Goal: Find specific page/section: Find specific page/section

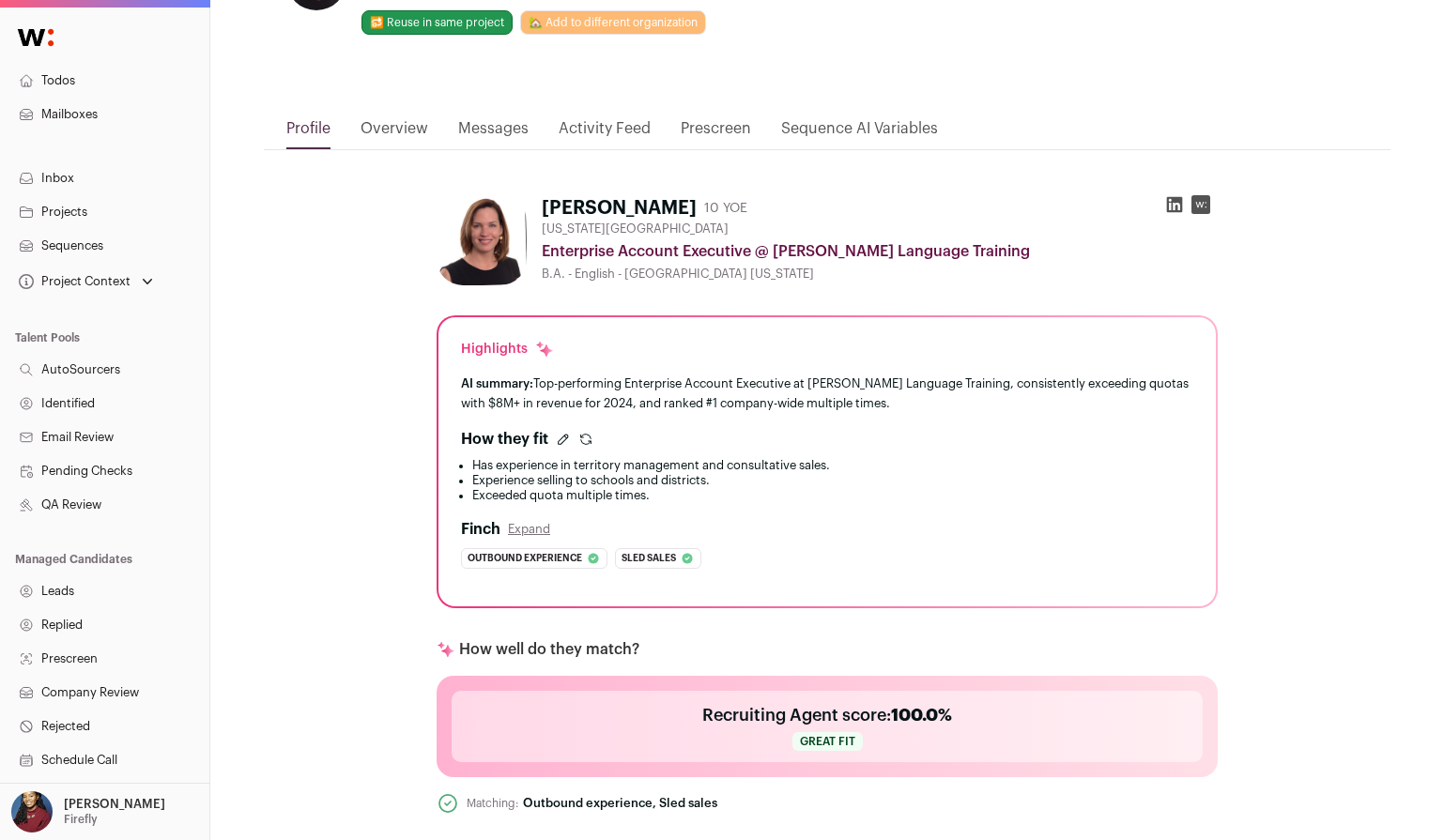
scroll to position [100, 0]
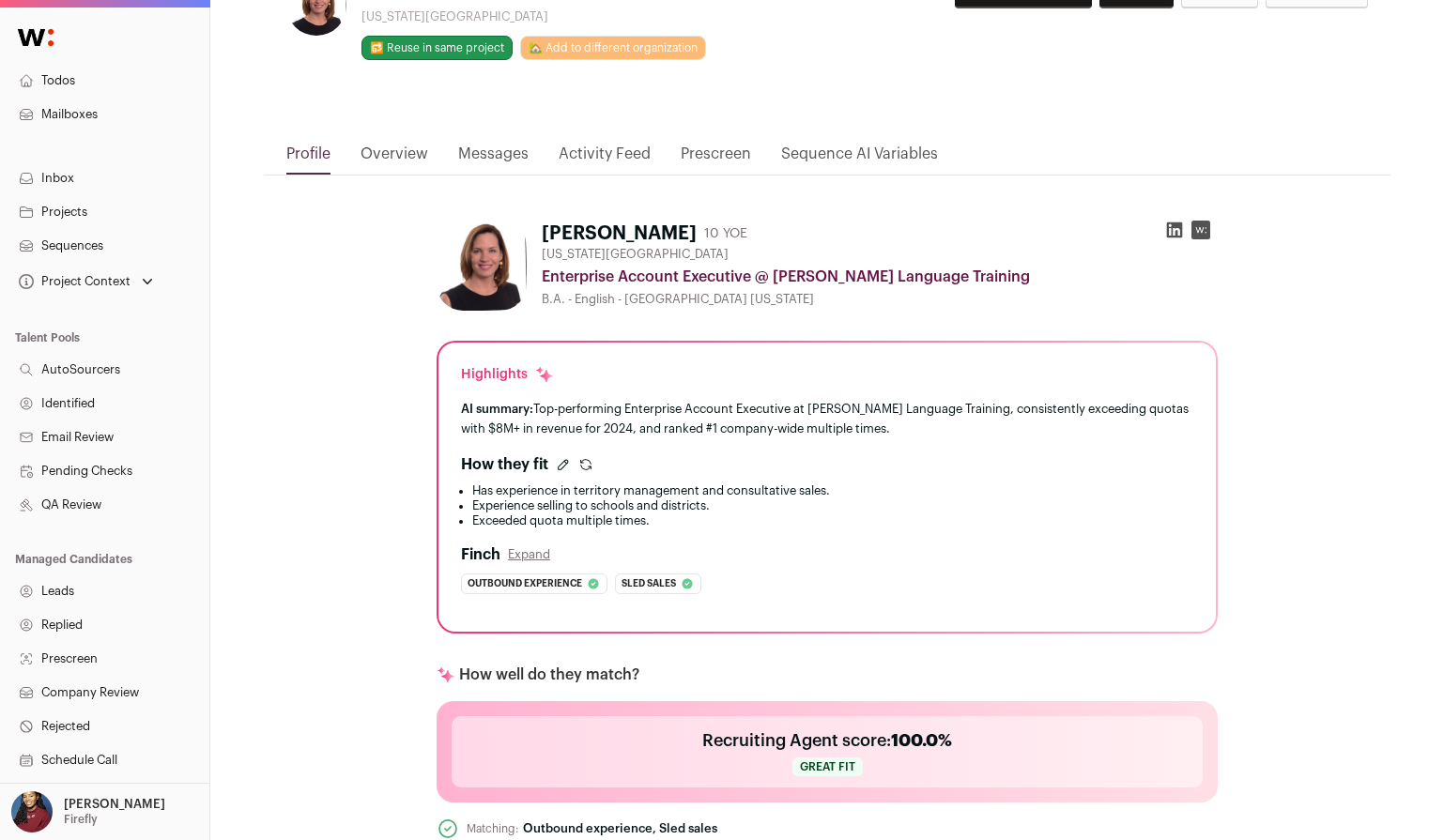
click at [587, 462] on icon "submit" at bounding box center [586, 465] width 15 height 15
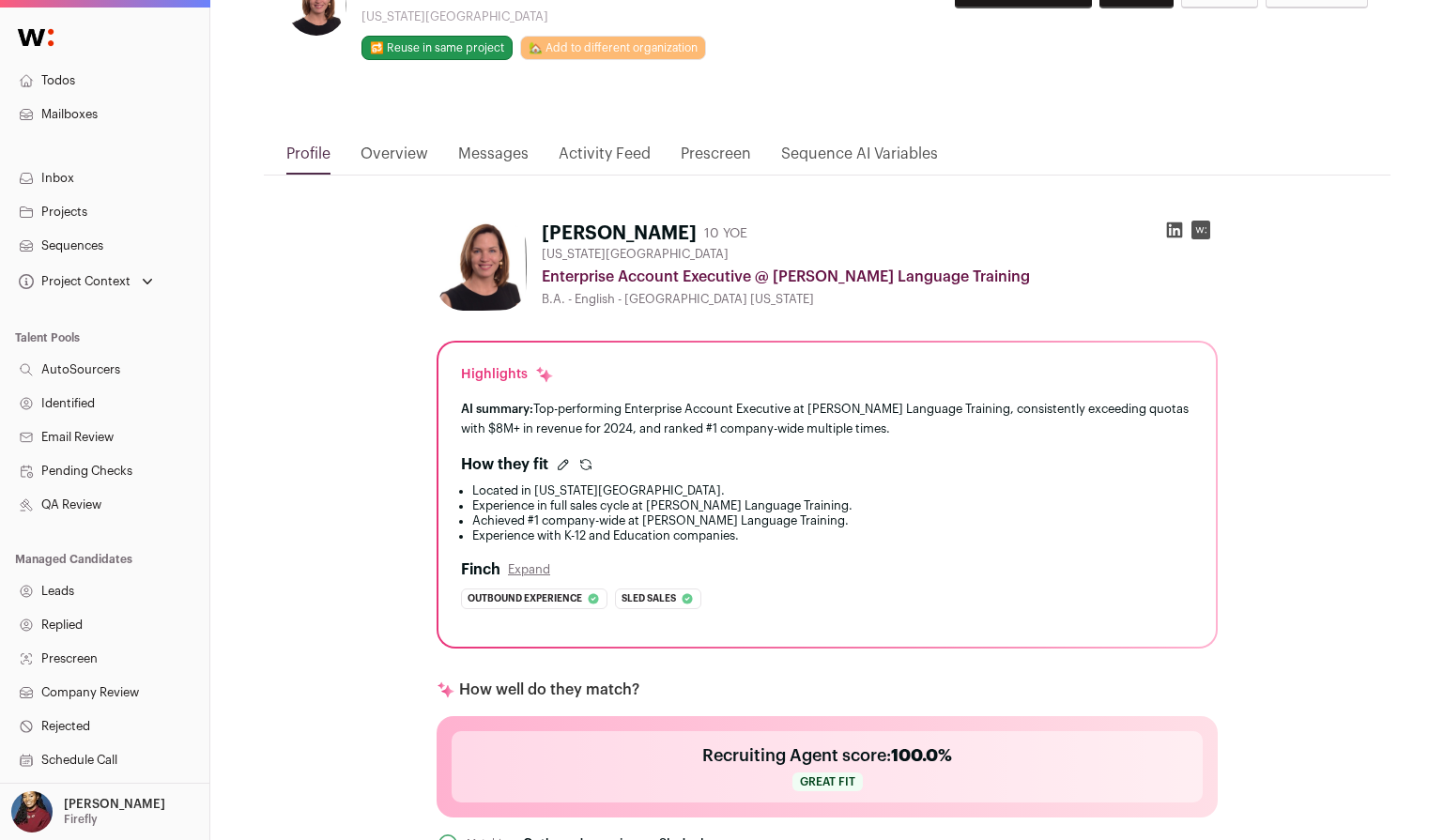
click at [590, 463] on icon "submit" at bounding box center [586, 462] width 11 height 5
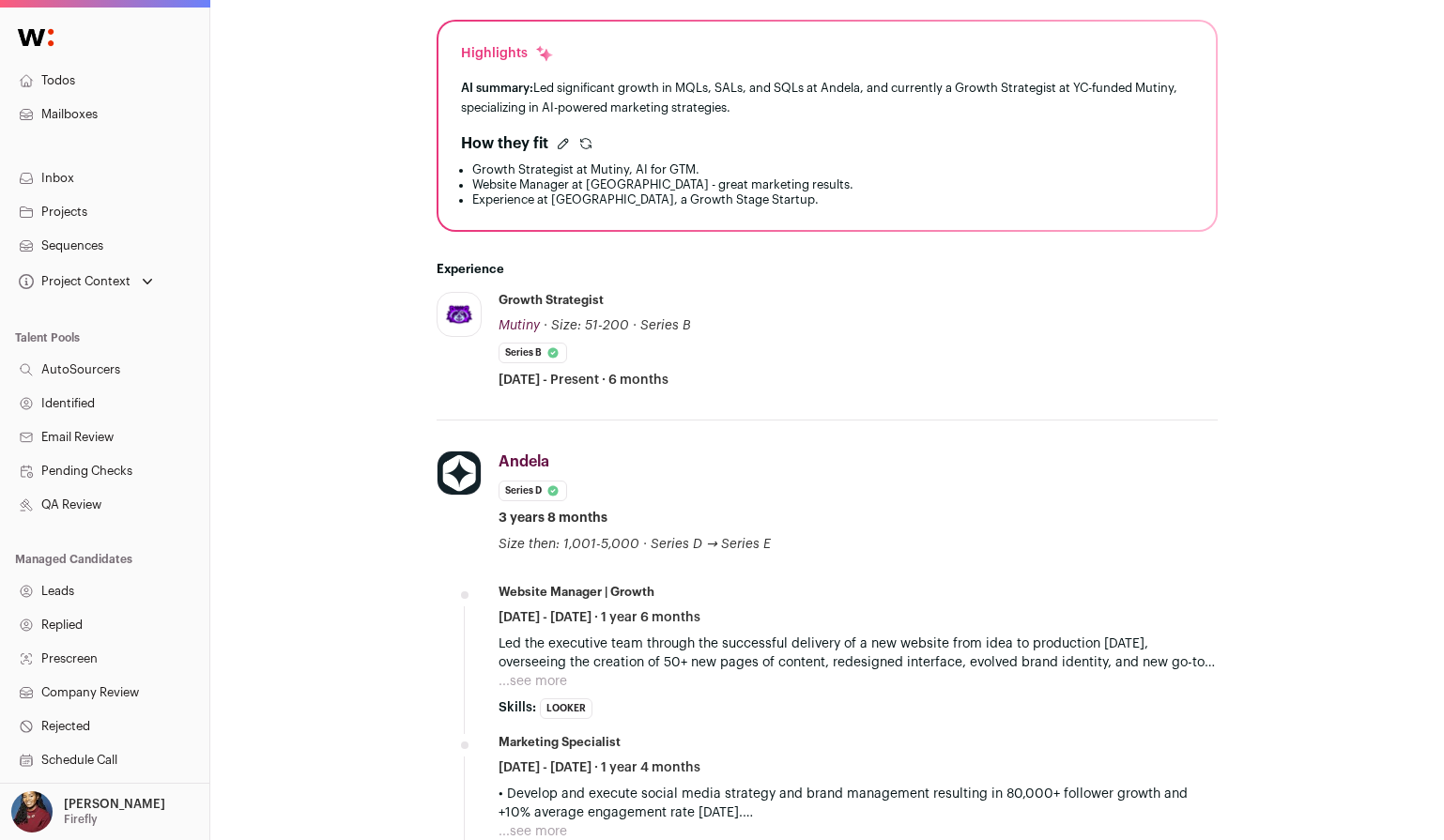
scroll to position [301, 0]
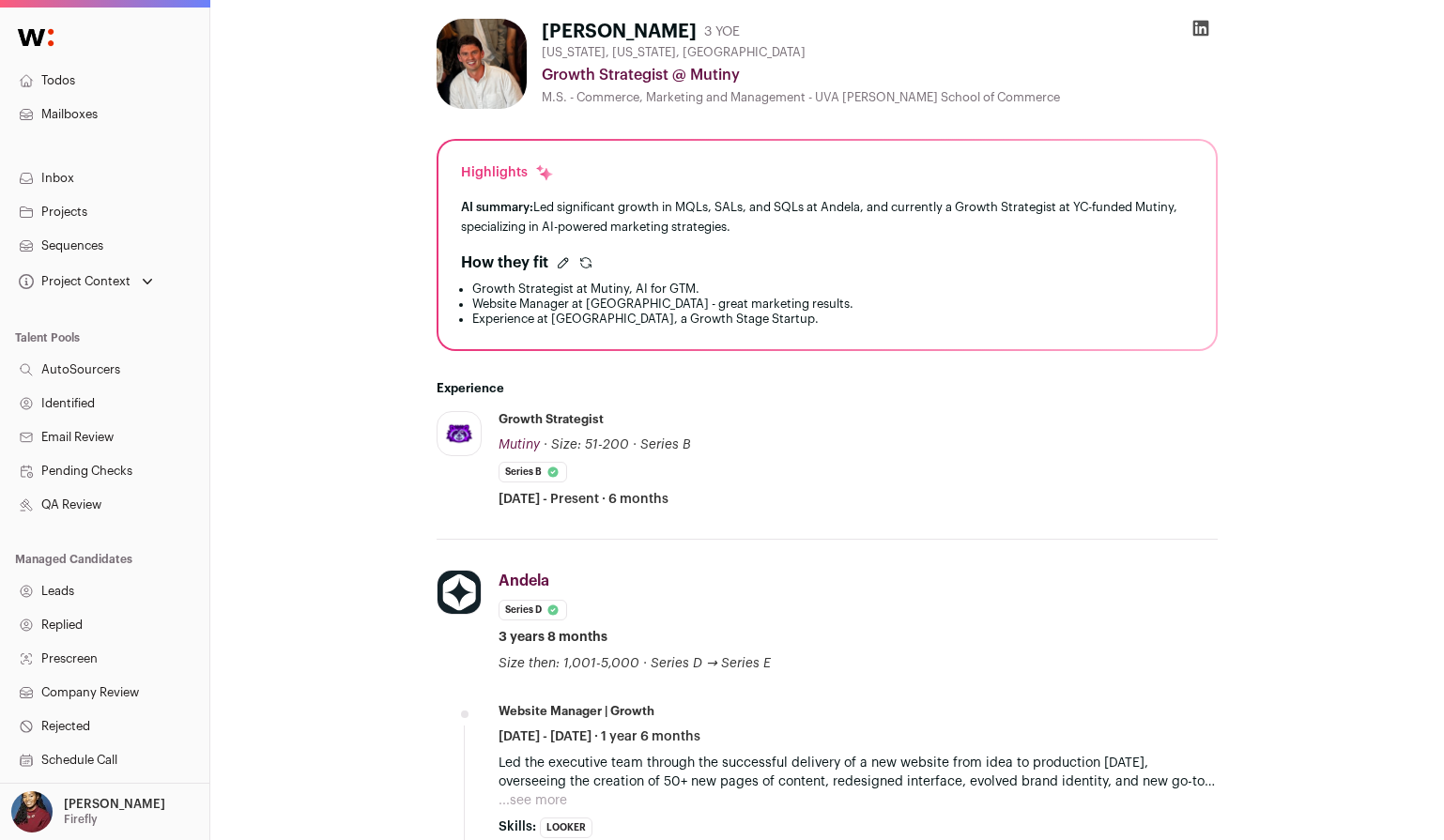
click at [590, 262] on icon "submit" at bounding box center [586, 263] width 15 height 15
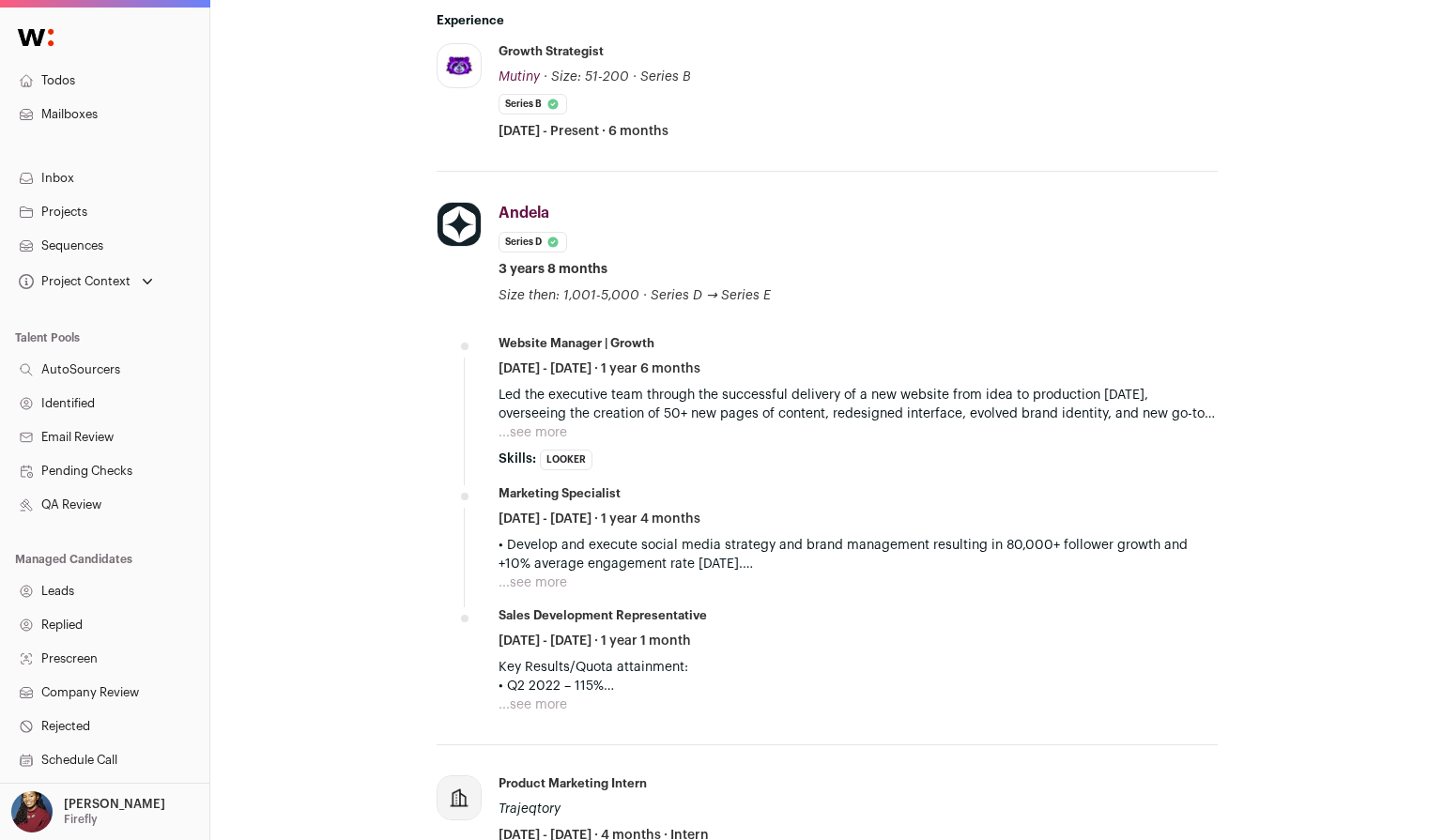
scroll to position [177, 0]
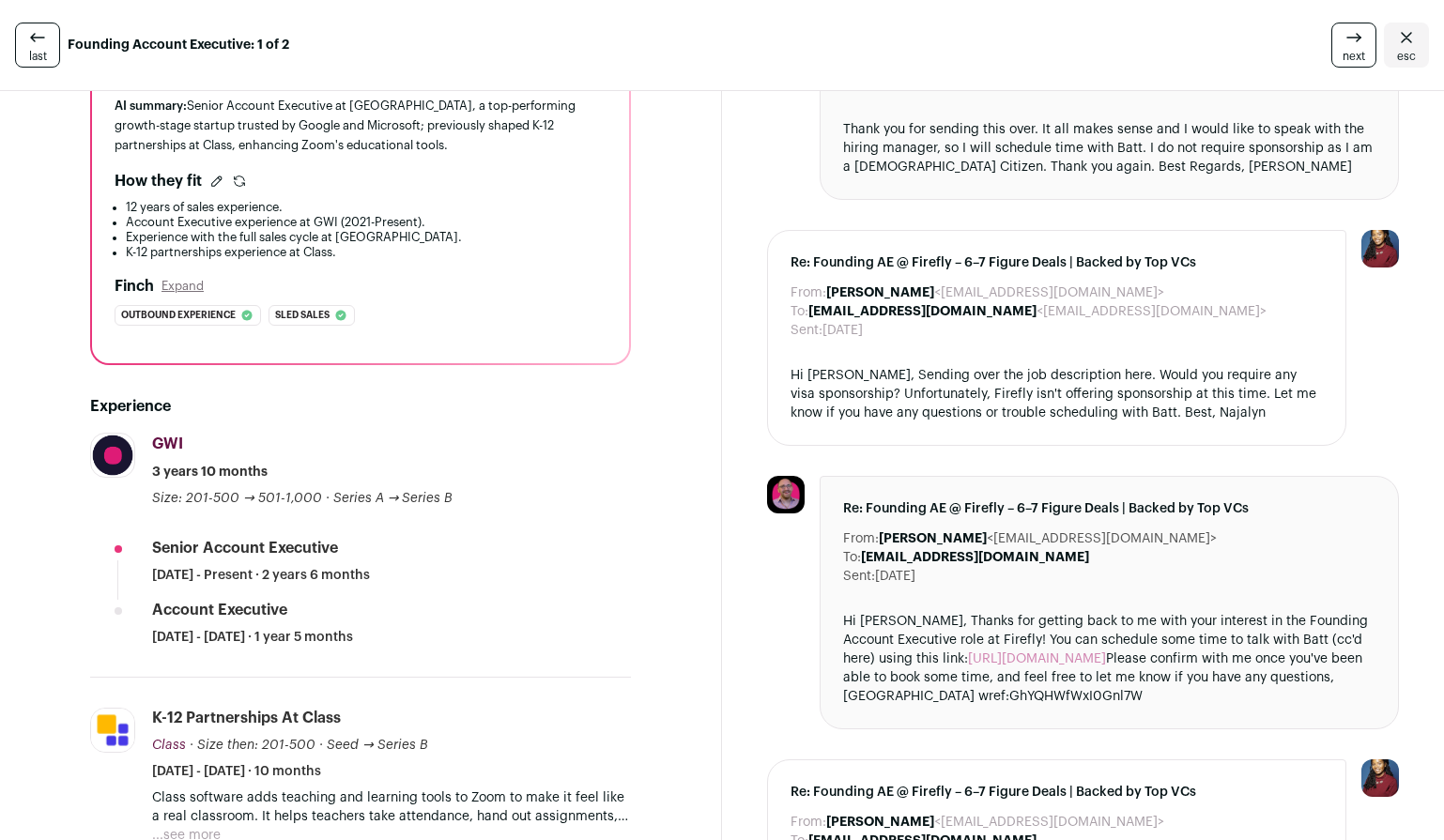
scroll to position [671, 0]
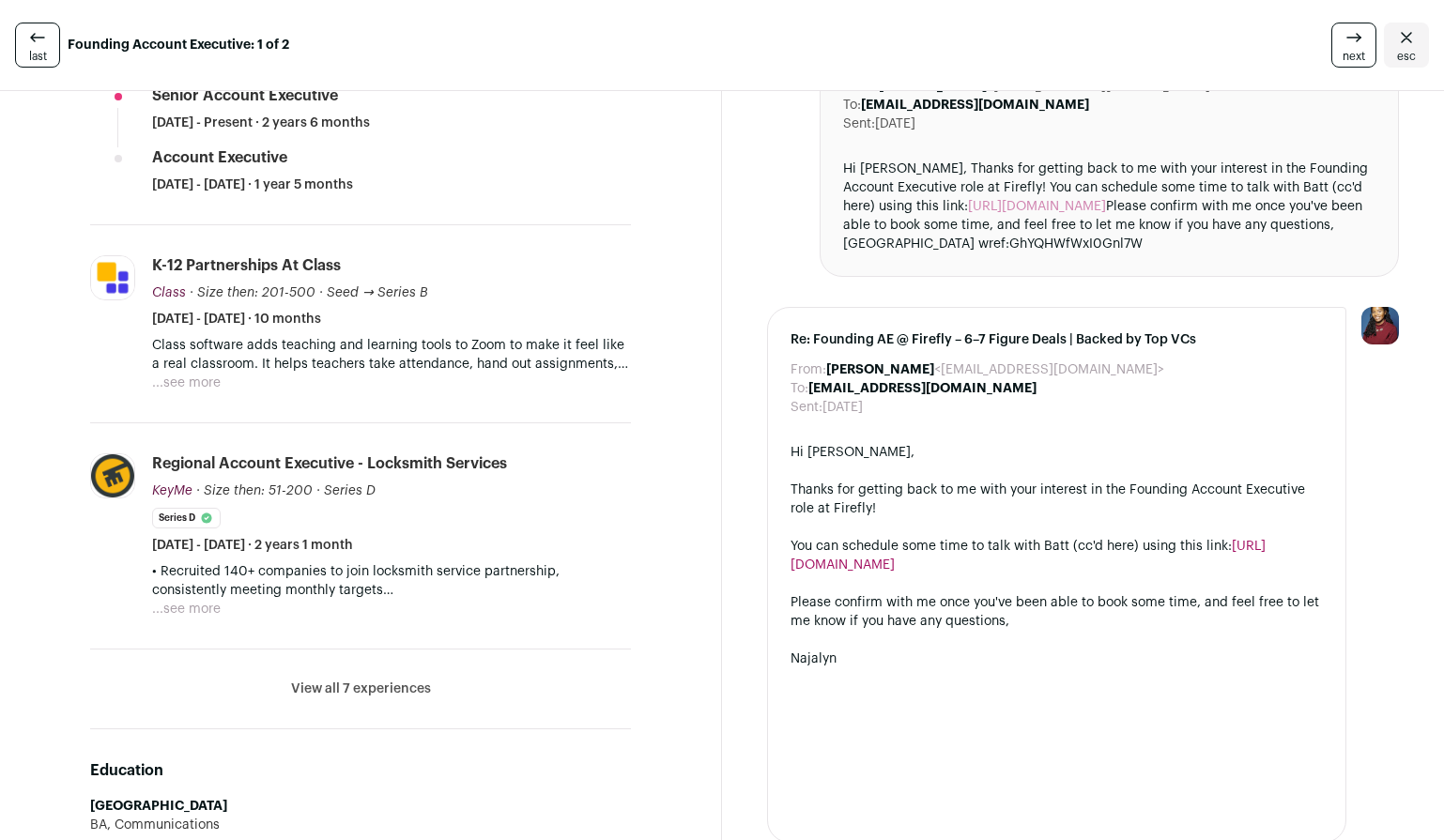
click at [331, 698] on button "View all 7 experiences" at bounding box center [361, 689] width 140 height 19
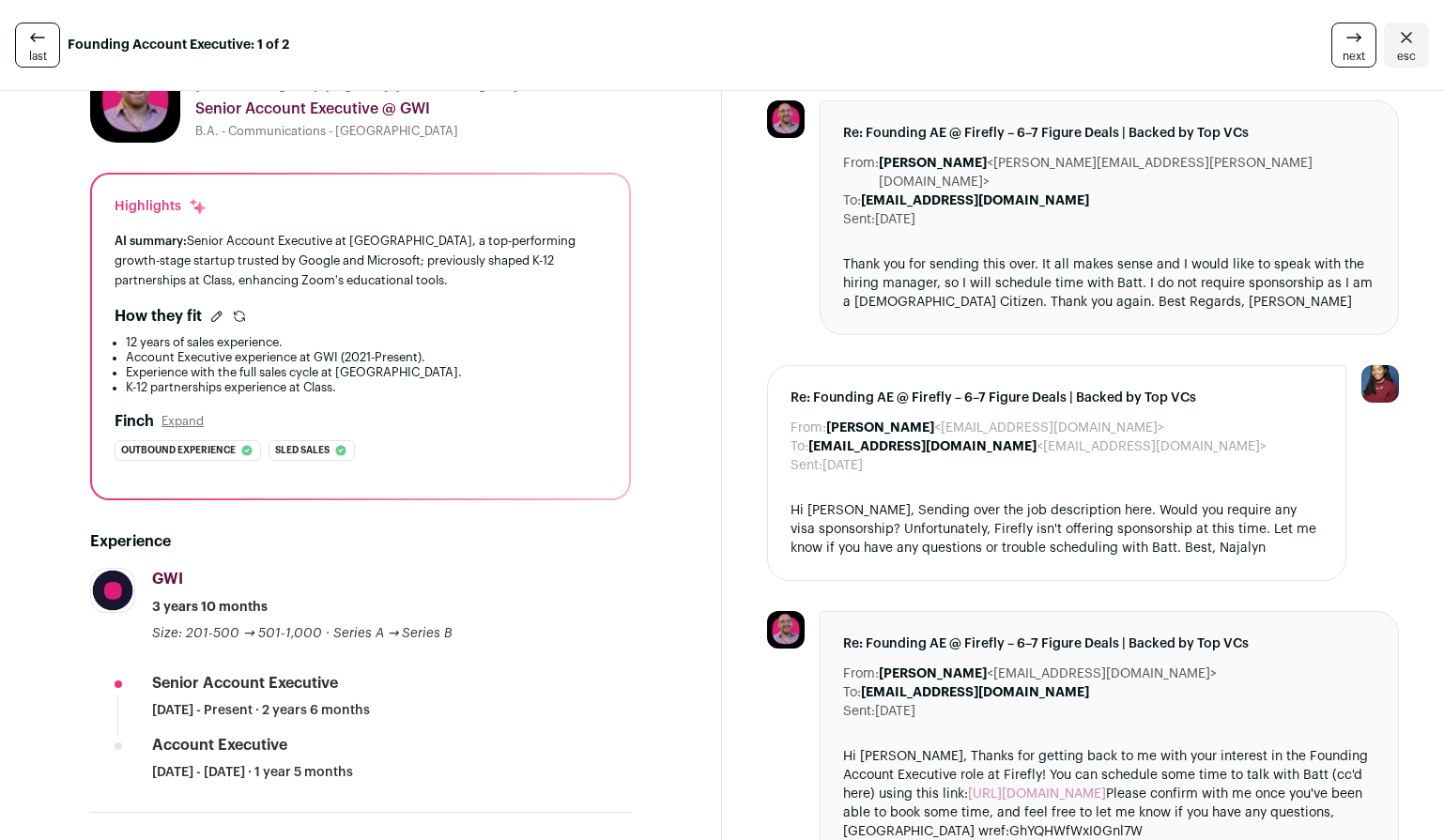
scroll to position [50, 0]
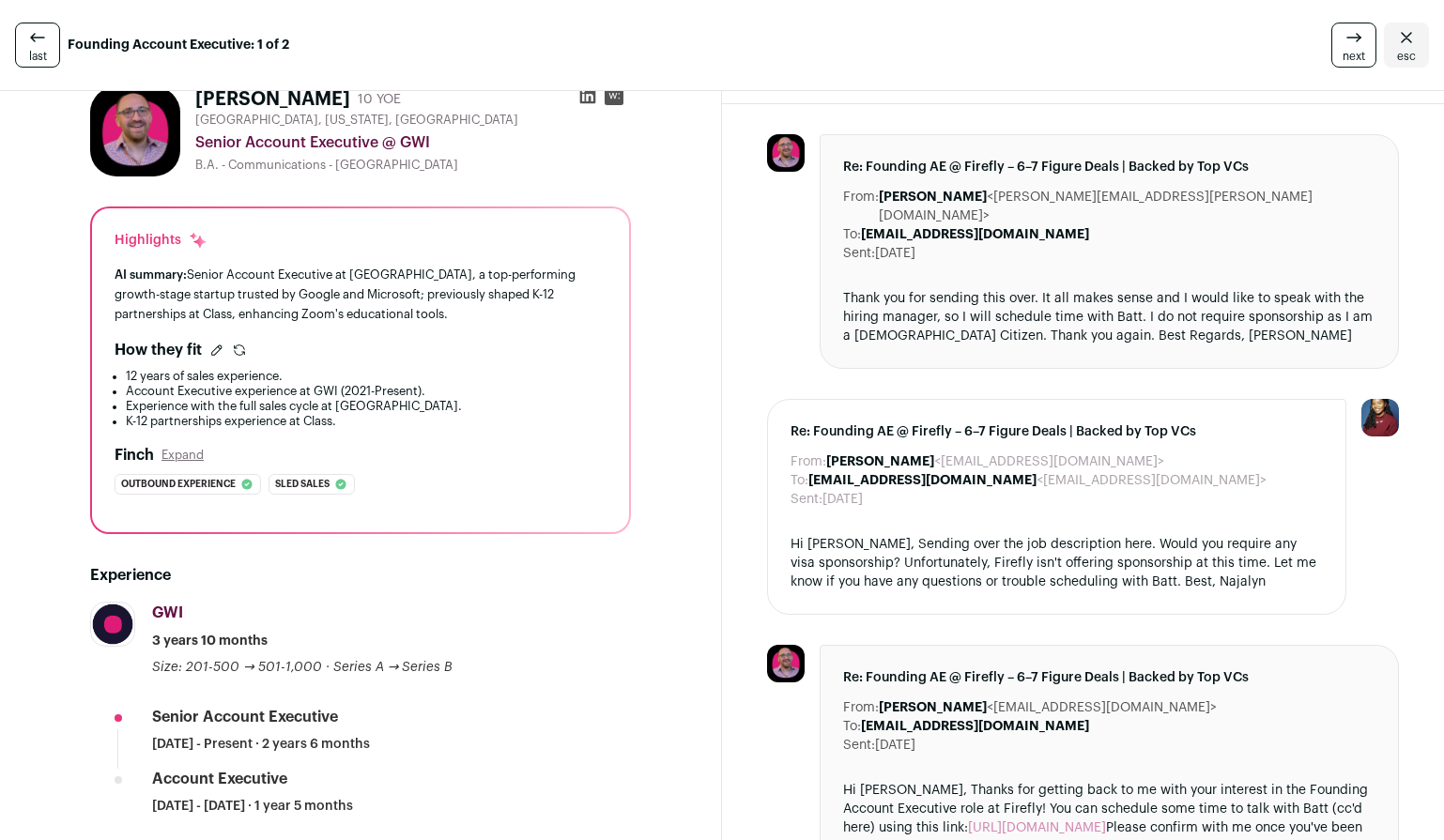
click at [1408, 36] on icon "Close" at bounding box center [1406, 36] width 22 height 22
